Goal: Task Accomplishment & Management: Manage account settings

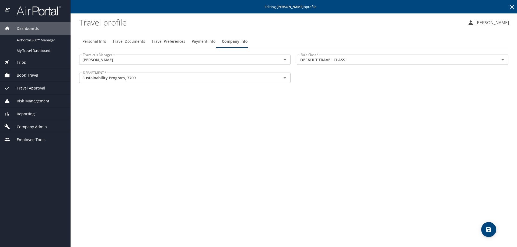
click at [34, 29] on span "Dashboards" at bounding box center [24, 29] width 29 height 6
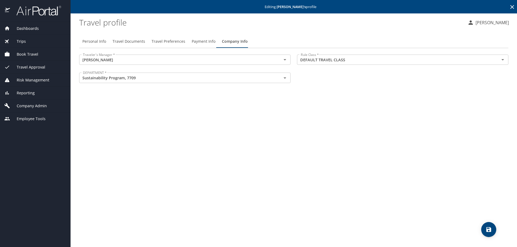
click at [29, 28] on span "Dashboards" at bounding box center [24, 29] width 29 height 6
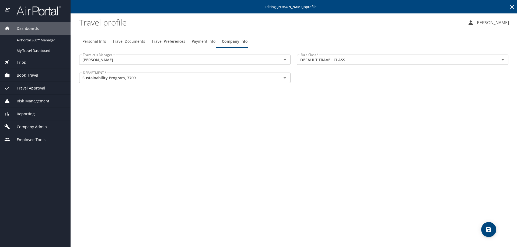
click at [25, 130] on span "Company Admin" at bounding box center [28, 127] width 37 height 6
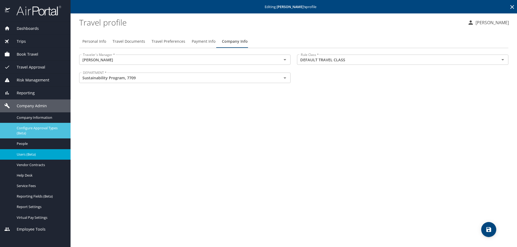
click at [38, 130] on span "Configure Approval Types (Beta)" at bounding box center [40, 131] width 47 height 10
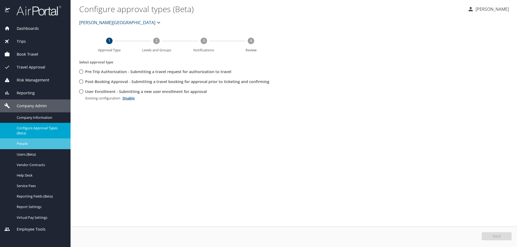
click at [34, 143] on span "People" at bounding box center [40, 143] width 47 height 5
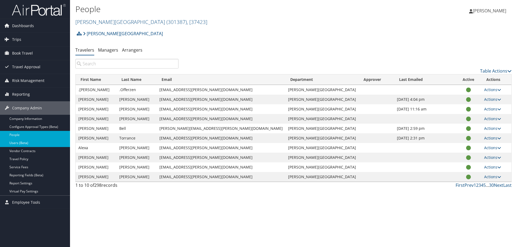
click at [34, 143] on link "Users (Beta)" at bounding box center [35, 143] width 70 height 8
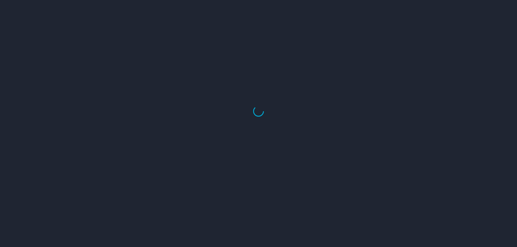
click at [111, 59] on div at bounding box center [258, 111] width 517 height 272
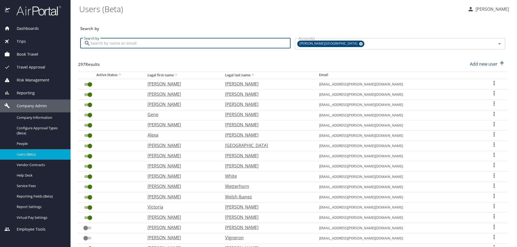
click at [114, 46] on input "Search by" at bounding box center [190, 43] width 200 height 10
type input "anne"
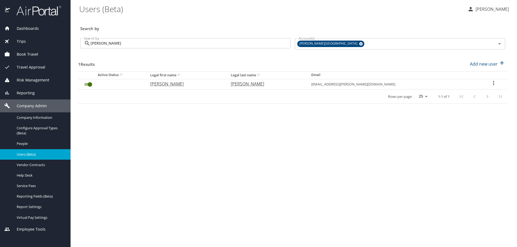
click at [280, 84] on p "Sargent" at bounding box center [266, 84] width 70 height 6
select select "US"
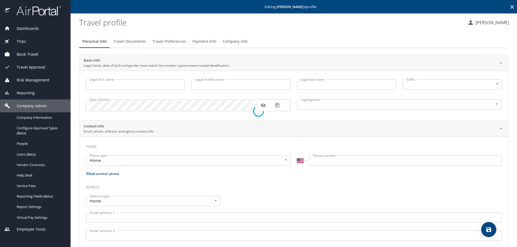
type input "Anne"
type input "Miller"
type input "Sargent"
type input "Female"
type input "Gianluca"
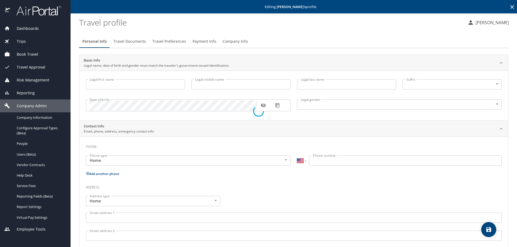
type input "Caterina"
select select "ZZ"
type input "+61 7 4127 680"
select select "US"
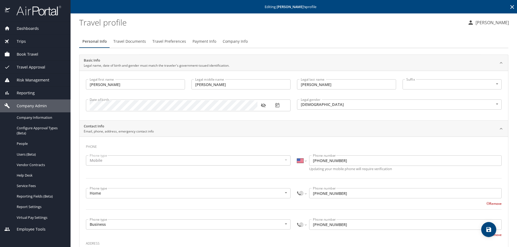
click at [210, 41] on span "Payment Info" at bounding box center [204, 41] width 24 height 7
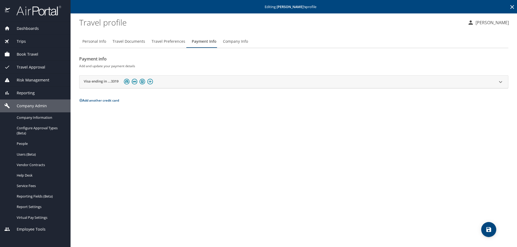
click at [33, 28] on span "Dashboards" at bounding box center [24, 29] width 29 height 6
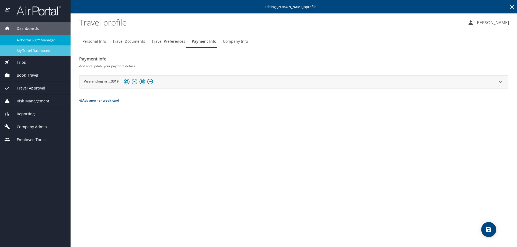
click at [27, 50] on span "My Travel Dashboard" at bounding box center [40, 50] width 47 height 5
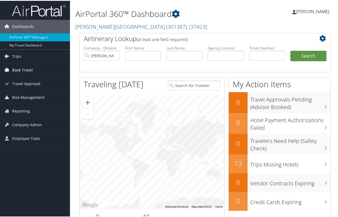
click at [22, 71] on span "Book Travel" at bounding box center [22, 69] width 21 height 13
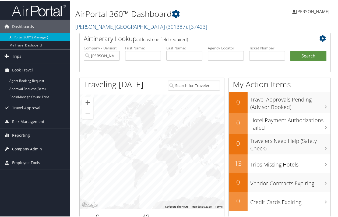
click at [29, 151] on span "Company Admin" at bounding box center [27, 148] width 30 height 13
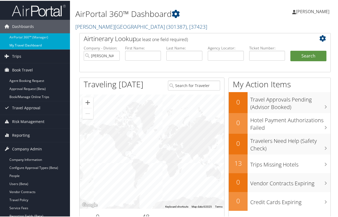
click at [23, 44] on link "My Travel Dashboard" at bounding box center [35, 45] width 70 height 8
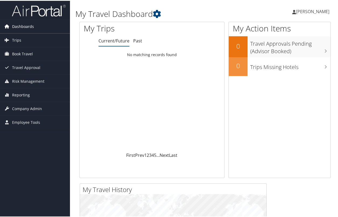
click at [20, 28] on span "Dashboards" at bounding box center [23, 25] width 22 height 13
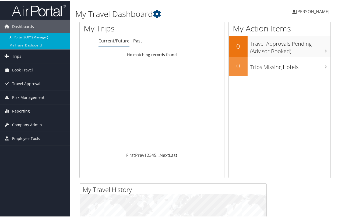
click at [27, 36] on link "AirPortal 360™ (Manager)" at bounding box center [35, 37] width 70 height 8
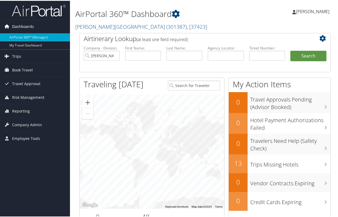
click at [21, 24] on span "Dashboards" at bounding box center [23, 25] width 22 height 13
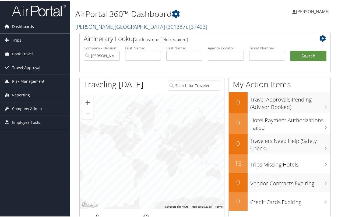
click at [28, 26] on span "Dashboards" at bounding box center [23, 25] width 22 height 13
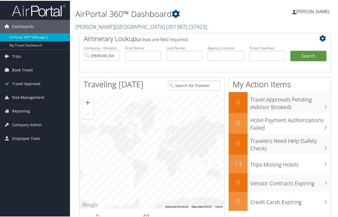
click at [42, 38] on link "AirPortal 360™ (Manager)" at bounding box center [35, 37] width 70 height 8
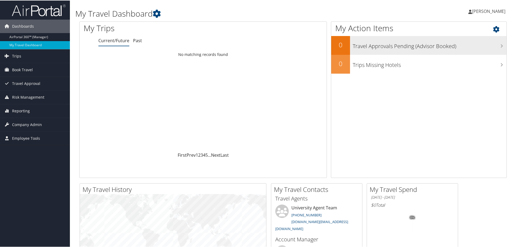
click at [393, 47] on h3 "Travel Approvals Pending (Advisor Booked)" at bounding box center [430, 44] width 154 height 10
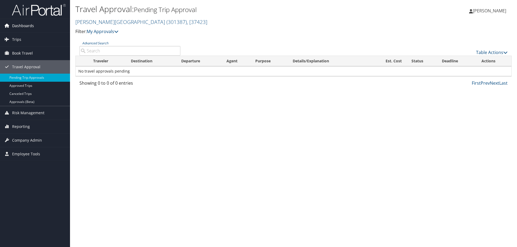
click at [25, 27] on span "Dashboards" at bounding box center [23, 25] width 22 height 13
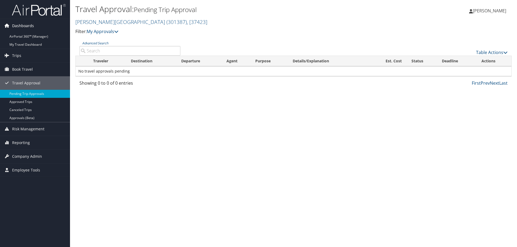
click at [19, 25] on span "Dashboards" at bounding box center [23, 25] width 22 height 13
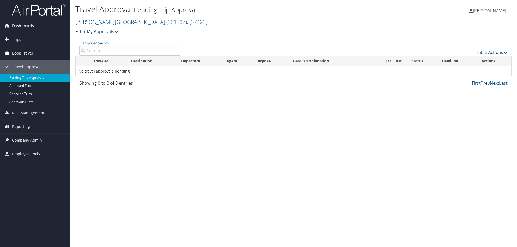
click at [21, 52] on span "Book Travel" at bounding box center [22, 53] width 21 height 13
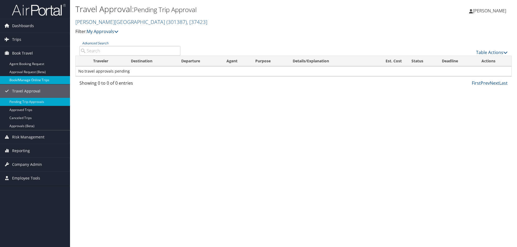
click at [23, 79] on link "Book/Manage Online Trips" at bounding box center [35, 80] width 70 height 8
click at [20, 24] on span "Dashboards" at bounding box center [23, 25] width 22 height 13
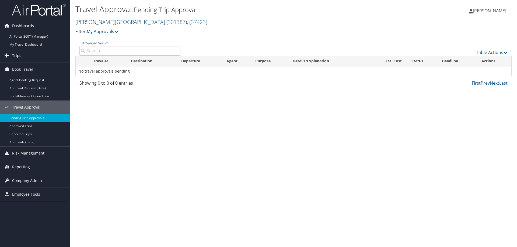
click at [36, 179] on span "Company Admin" at bounding box center [27, 180] width 30 height 13
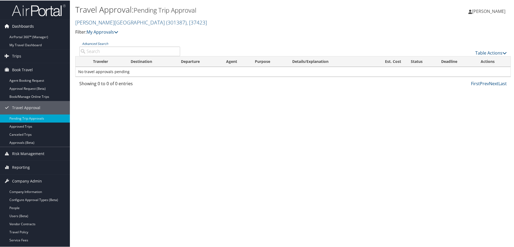
click at [29, 26] on span "Dashboards" at bounding box center [23, 25] width 22 height 13
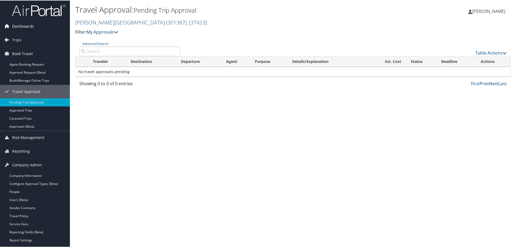
click at [22, 26] on span "Dashboards" at bounding box center [23, 25] width 22 height 13
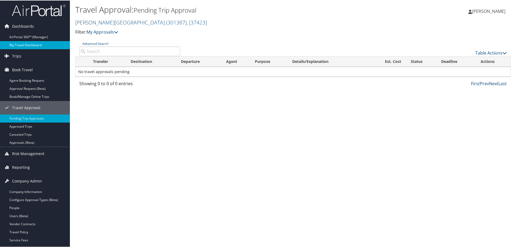
click at [21, 45] on link "My Travel Dashboard" at bounding box center [35, 45] width 70 height 8
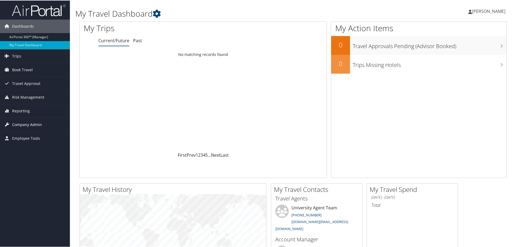
click at [22, 123] on span "Company Admin" at bounding box center [27, 124] width 30 height 13
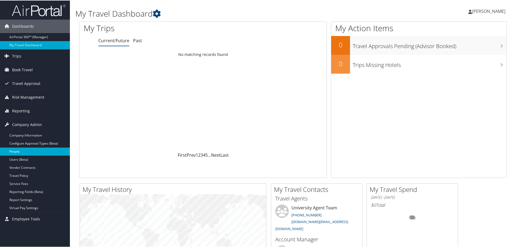
click at [18, 147] on link "People" at bounding box center [35, 151] width 70 height 8
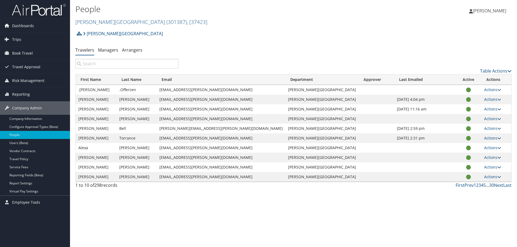
click at [112, 66] on input "search" at bounding box center [126, 64] width 103 height 10
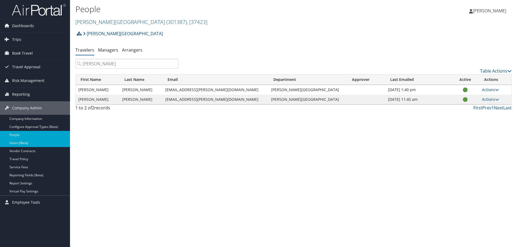
type input "james"
click at [32, 144] on link "Users (Beta)" at bounding box center [35, 143] width 70 height 8
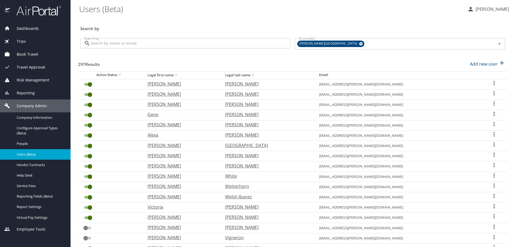
click at [150, 46] on input "Search by" at bounding box center [190, 43] width 200 height 10
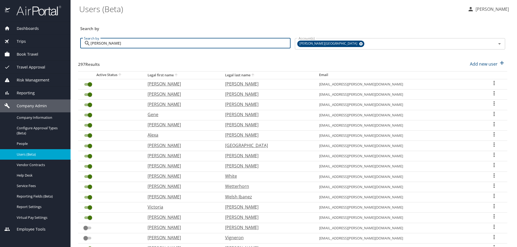
type input "[PERSON_NAME]"
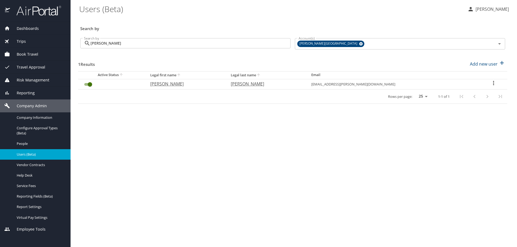
click at [181, 84] on p "[PERSON_NAME]" at bounding box center [185, 84] width 70 height 6
select select "US"
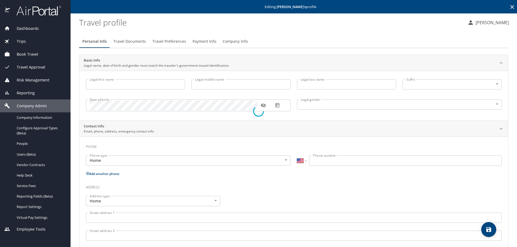
type input "[PERSON_NAME]"
type input "[DEMOGRAPHIC_DATA]"
type input "[PERSON_NAME]"
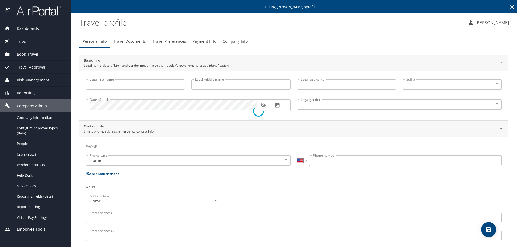
type input "[PERSON_NAME]"
type input "[PHONE_NUMBER]"
type input "[EMAIL_ADDRESS][DOMAIN_NAME]"
select select "US"
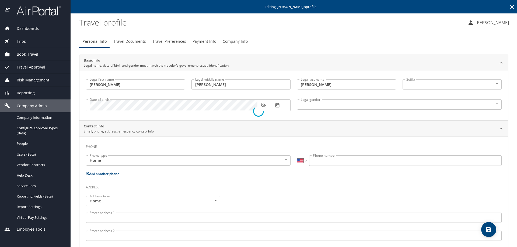
select select "US"
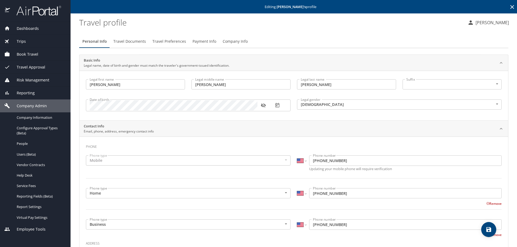
click at [237, 41] on span "Company Info" at bounding box center [235, 41] width 25 height 7
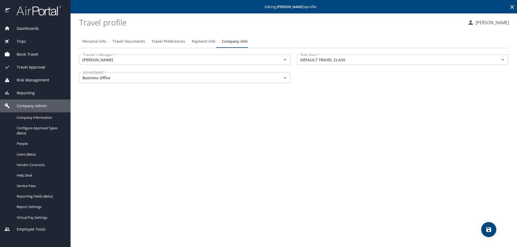
click at [200, 40] on span "Payment Info" at bounding box center [204, 41] width 24 height 7
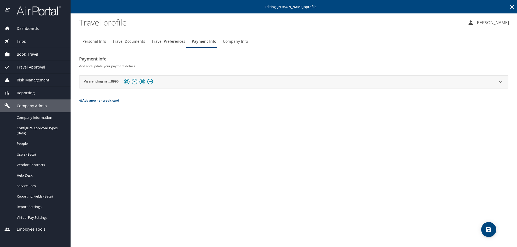
click at [27, 28] on span "Dashboards" at bounding box center [24, 29] width 29 height 6
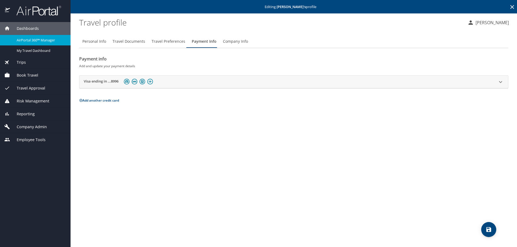
click at [29, 75] on span "Book Travel" at bounding box center [24, 75] width 28 height 6
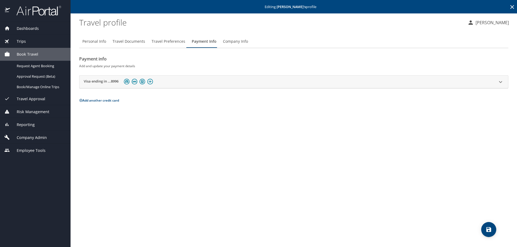
click at [36, 54] on span "Book Travel" at bounding box center [24, 54] width 28 height 6
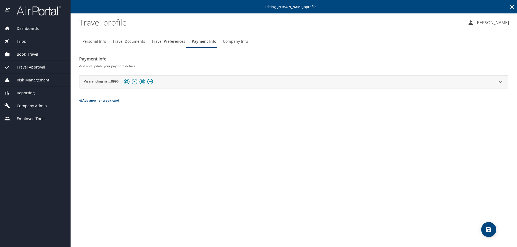
click at [33, 54] on span "Book Travel" at bounding box center [24, 54] width 28 height 6
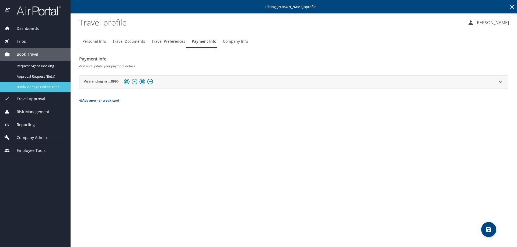
click at [41, 86] on span "Book/Manage Online Trips" at bounding box center [40, 86] width 47 height 5
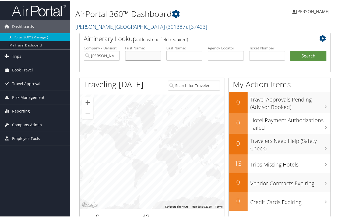
click at [134, 56] on input "text" at bounding box center [143, 55] width 36 height 10
type input "[PERSON_NAME]"
click at [309, 54] on button "Search" at bounding box center [308, 55] width 36 height 11
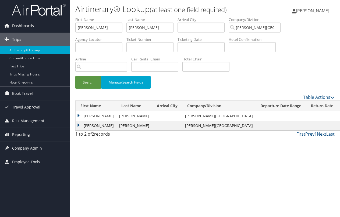
click at [89, 125] on td "Suzanne" at bounding box center [96, 126] width 41 height 10
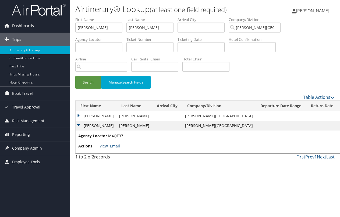
click at [104, 146] on link "View" at bounding box center [104, 146] width 8 height 5
click at [90, 118] on td "[PERSON_NAME]" at bounding box center [96, 116] width 41 height 10
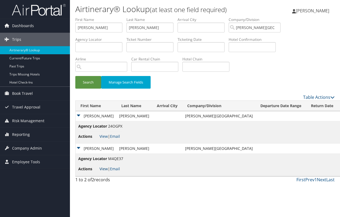
click at [105, 170] on link "View" at bounding box center [104, 169] width 8 height 5
click at [79, 116] on td "Suzanne" at bounding box center [96, 116] width 41 height 10
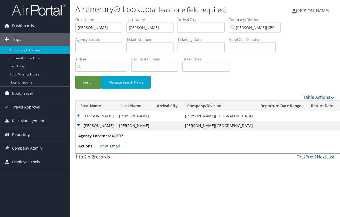
click at [79, 116] on td "Suzanne" at bounding box center [96, 116] width 41 height 10
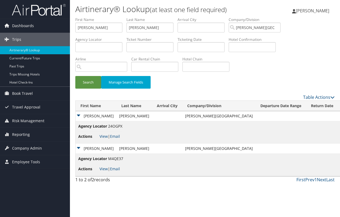
click at [310, 12] on span "[PERSON_NAME]" at bounding box center [312, 11] width 33 height 6
click at [23, 24] on span "Dashboards" at bounding box center [23, 25] width 22 height 13
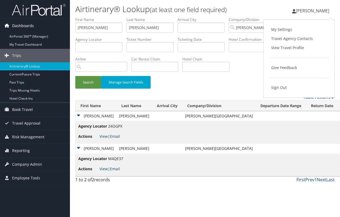
click at [28, 26] on span "Dashboards" at bounding box center [23, 25] width 22 height 13
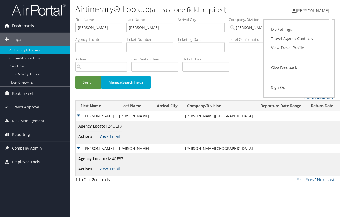
click at [25, 25] on span "Dashboards" at bounding box center [23, 25] width 22 height 13
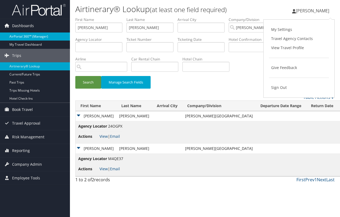
click at [35, 37] on link "AirPortal 360™ (Manager)" at bounding box center [35, 37] width 70 height 8
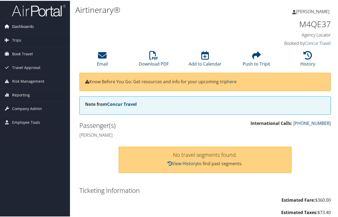
click at [20, 26] on span "Dashboards" at bounding box center [23, 25] width 22 height 13
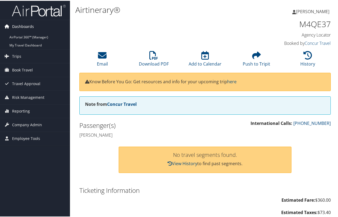
click at [20, 23] on span "Dashboards" at bounding box center [23, 25] width 22 height 13
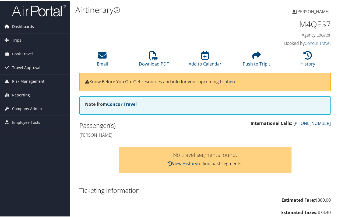
click at [28, 27] on span "Dashboards" at bounding box center [23, 25] width 22 height 13
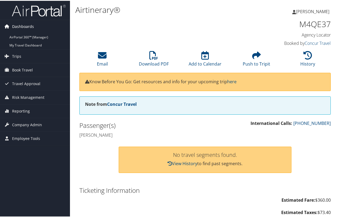
click at [30, 26] on span "Dashboards" at bounding box center [23, 25] width 22 height 13
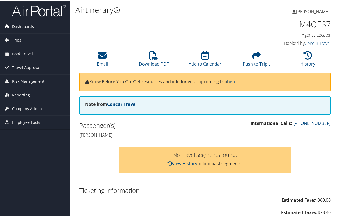
click at [29, 24] on span "Dashboards" at bounding box center [23, 25] width 22 height 13
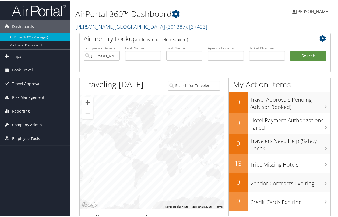
click at [306, 13] on span "[PERSON_NAME]" at bounding box center [312, 11] width 33 height 6
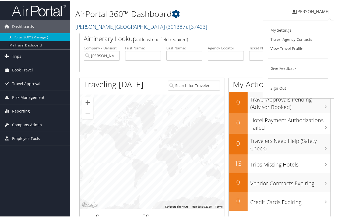
click at [271, 13] on div "[PERSON_NAME] [PERSON_NAME] My Settings Travel Agency Contacts View Travel Prof…" at bounding box center [283, 13] width 113 height 21
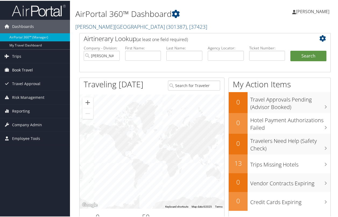
click at [24, 70] on span "Book Travel" at bounding box center [22, 69] width 21 height 13
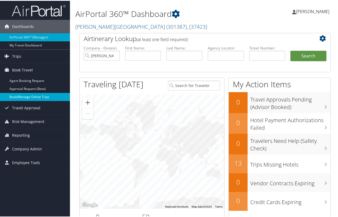
click at [34, 96] on link "Book/Manage Online Trips" at bounding box center [35, 96] width 70 height 8
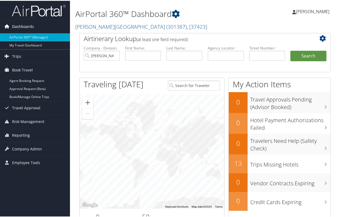
click at [21, 24] on span "Dashboards" at bounding box center [23, 25] width 22 height 13
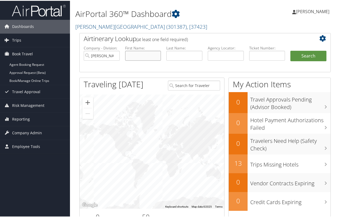
click at [143, 52] on input "text" at bounding box center [143, 55] width 36 height 10
type input "[PERSON_NAME]"
click at [305, 59] on button "Search" at bounding box center [308, 55] width 36 height 11
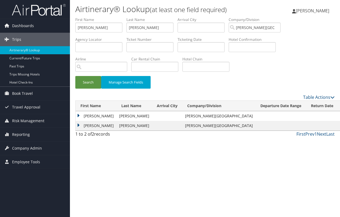
click at [88, 115] on td "[PERSON_NAME]" at bounding box center [96, 116] width 41 height 10
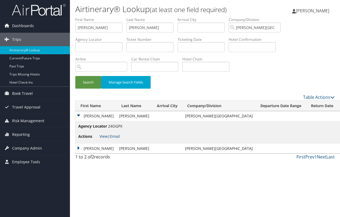
click at [78, 150] on td "[PERSON_NAME]" at bounding box center [96, 149] width 41 height 10
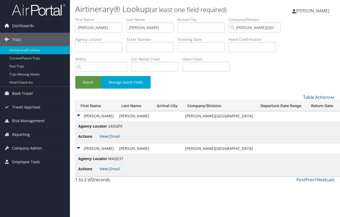
click at [106, 169] on link "View" at bounding box center [104, 169] width 8 height 5
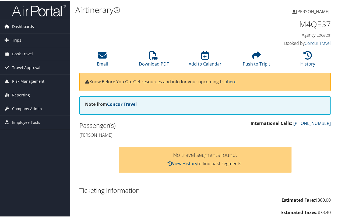
click at [26, 27] on span "Dashboards" at bounding box center [23, 25] width 22 height 13
